Goal: Task Accomplishment & Management: Use online tool/utility

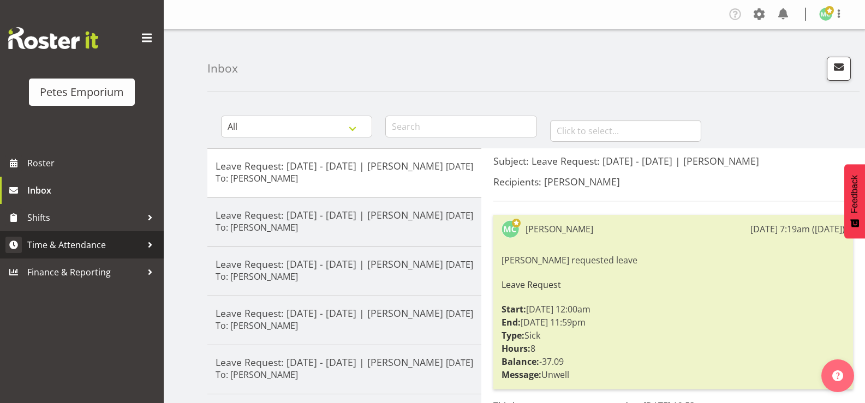
click at [114, 245] on span "Time & Attendance" at bounding box center [84, 245] width 115 height 16
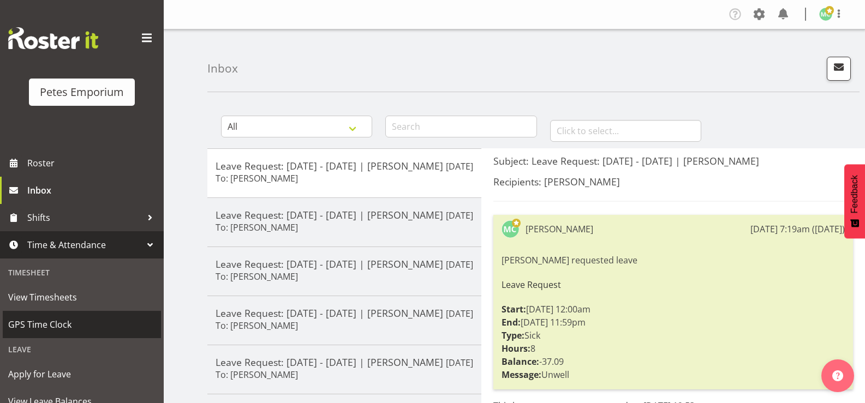
click at [76, 323] on span "GPS Time Clock" at bounding box center [81, 324] width 147 height 16
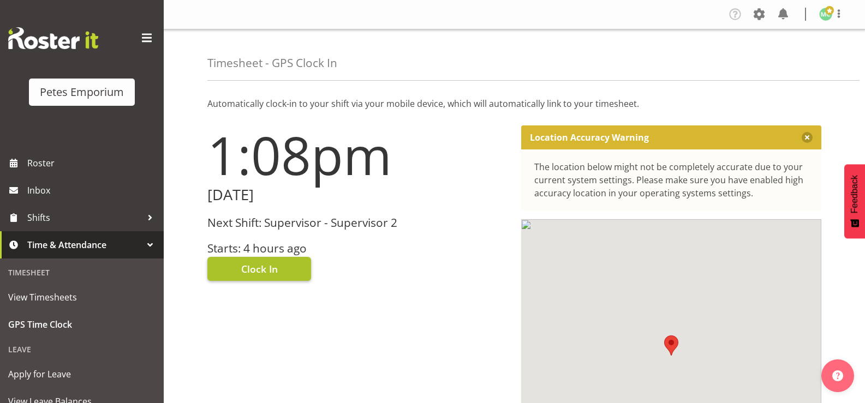
click at [287, 269] on button "Clock In" at bounding box center [259, 269] width 104 height 24
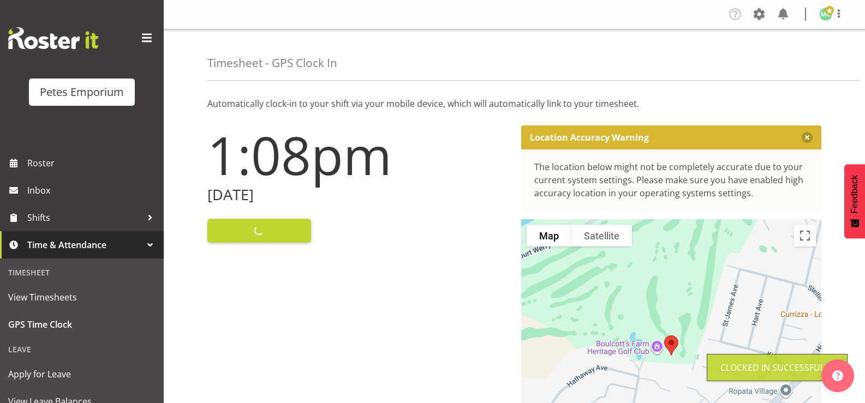
click at [827, 19] on img at bounding box center [825, 14] width 13 height 13
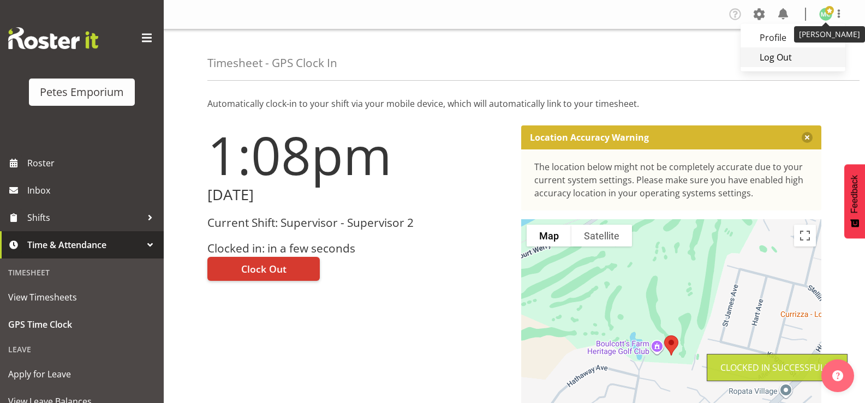
click at [800, 62] on link "Log Out" at bounding box center [792, 57] width 105 height 20
